Goal: Transaction & Acquisition: Download file/media

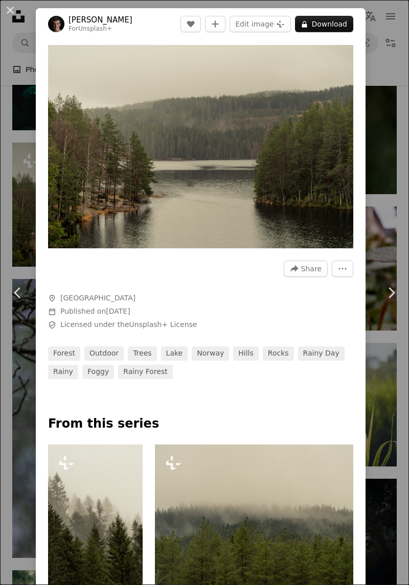
scroll to position [3959, 0]
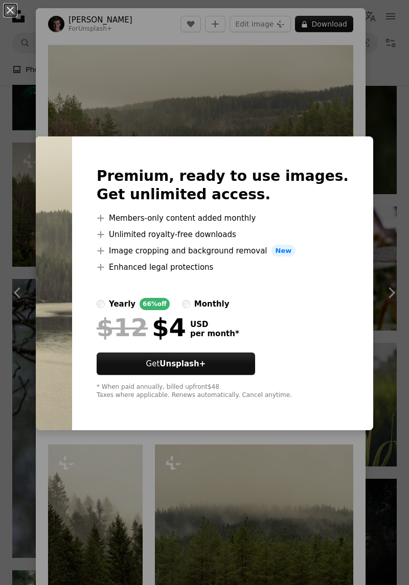
click at [332, 103] on div "An X shape Premium, ready to use images. Get unlimited access. A plus sign Memb…" at bounding box center [204, 292] width 409 height 585
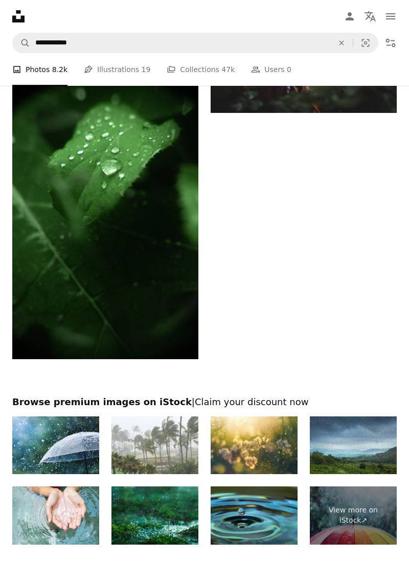
scroll to position [4815, 0]
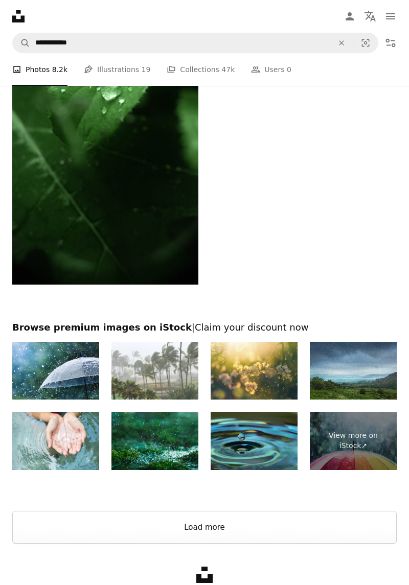
click at [196, 535] on button "Load more" at bounding box center [204, 527] width 384 height 33
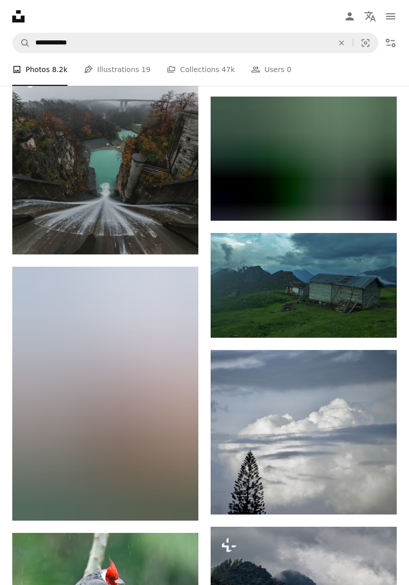
scroll to position [29181, 0]
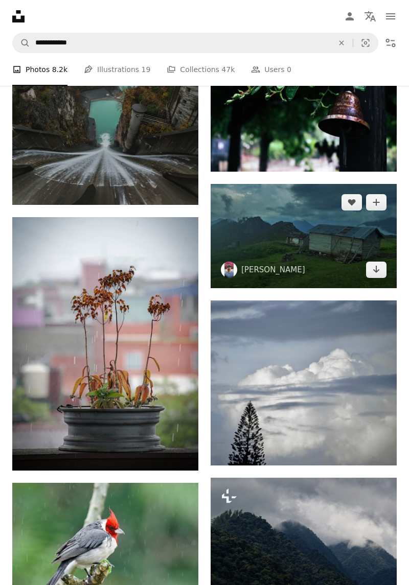
click at [330, 243] on img at bounding box center [304, 236] width 186 height 105
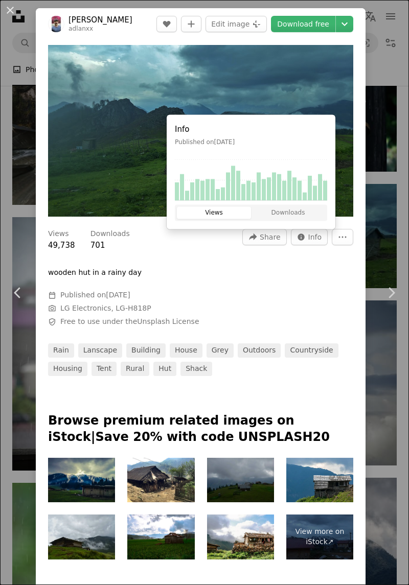
click at [212, 64] on img "Zoom in on this image" at bounding box center [200, 131] width 305 height 172
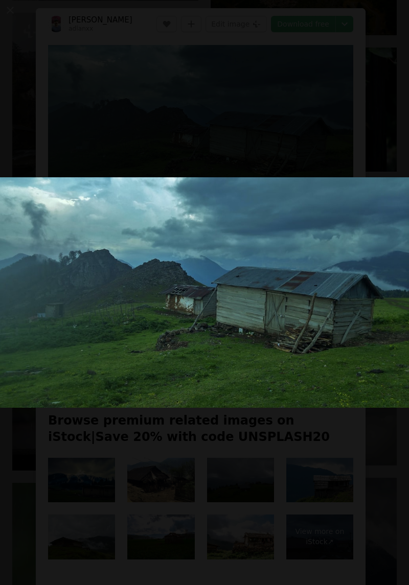
click at [286, 173] on button "Zoom out on this image" at bounding box center [204, 292] width 410 height 586
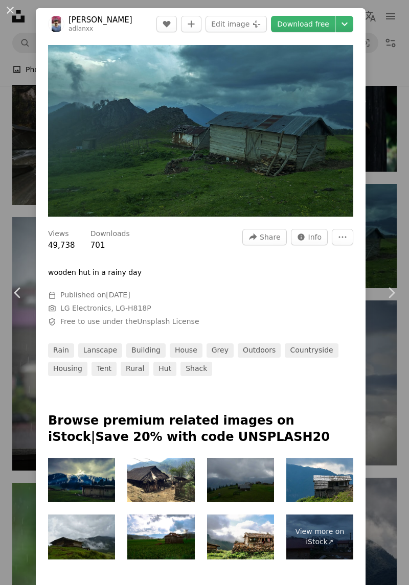
click at [318, 23] on link "Download free" at bounding box center [303, 24] width 64 height 16
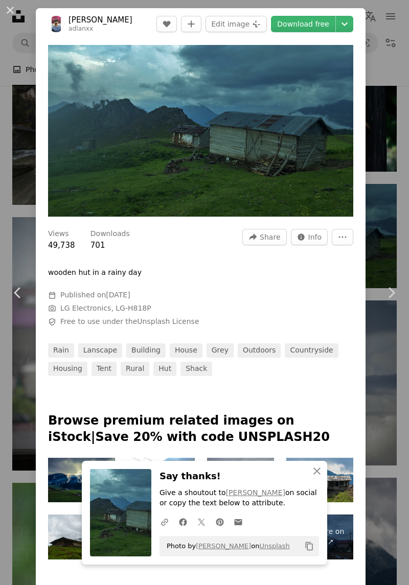
click at [5, 9] on button "An X shape" at bounding box center [10, 10] width 12 height 12
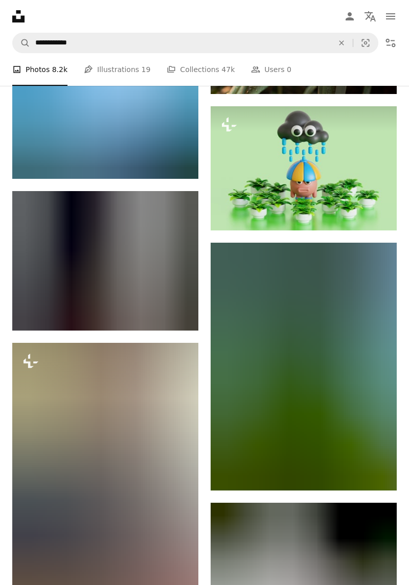
scroll to position [46639, 0]
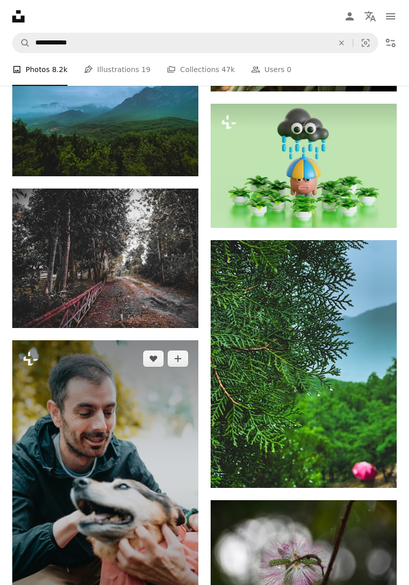
click at [89, 467] on img at bounding box center [105, 480] width 186 height 279
